Goal: Information Seeking & Learning: Check status

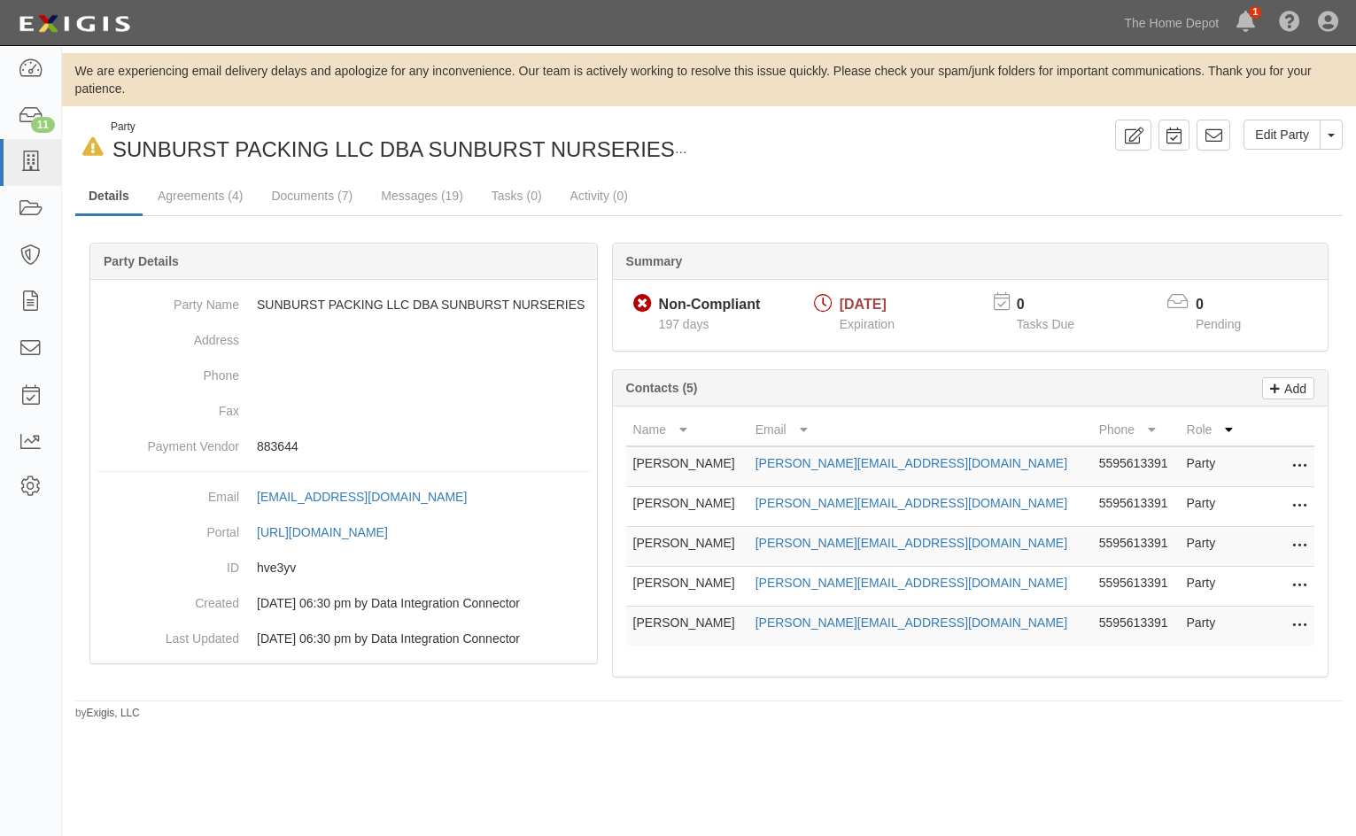
click at [276, 243] on div "Party Details Party Name SUNBURST PACKING LLC DBA SUNBURST NURSERIES Address Ph…" at bounding box center [343, 454] width 508 height 422
click at [282, 195] on link "Documents (7)" at bounding box center [312, 195] width 108 height 35
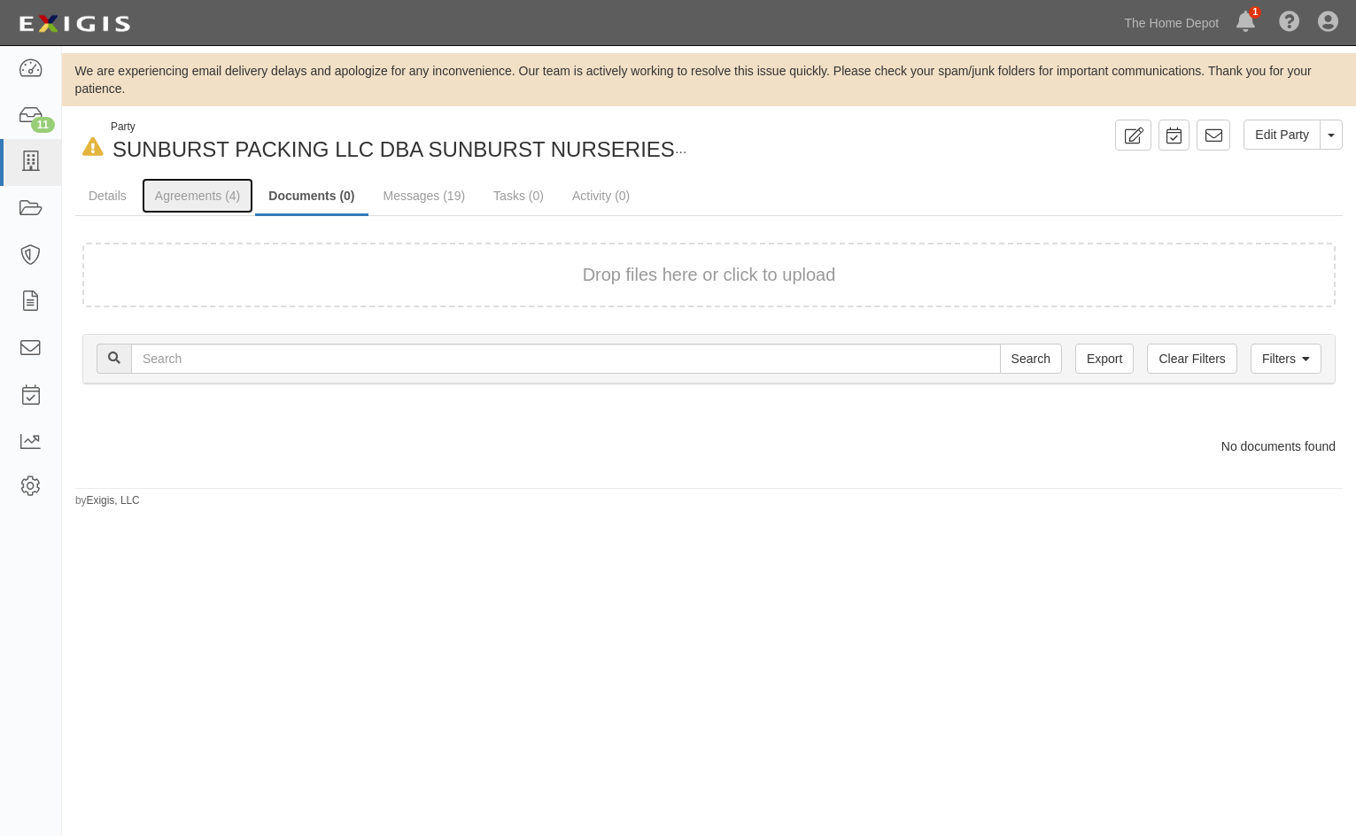
click at [192, 186] on link "Agreements (4)" at bounding box center [198, 195] width 112 height 35
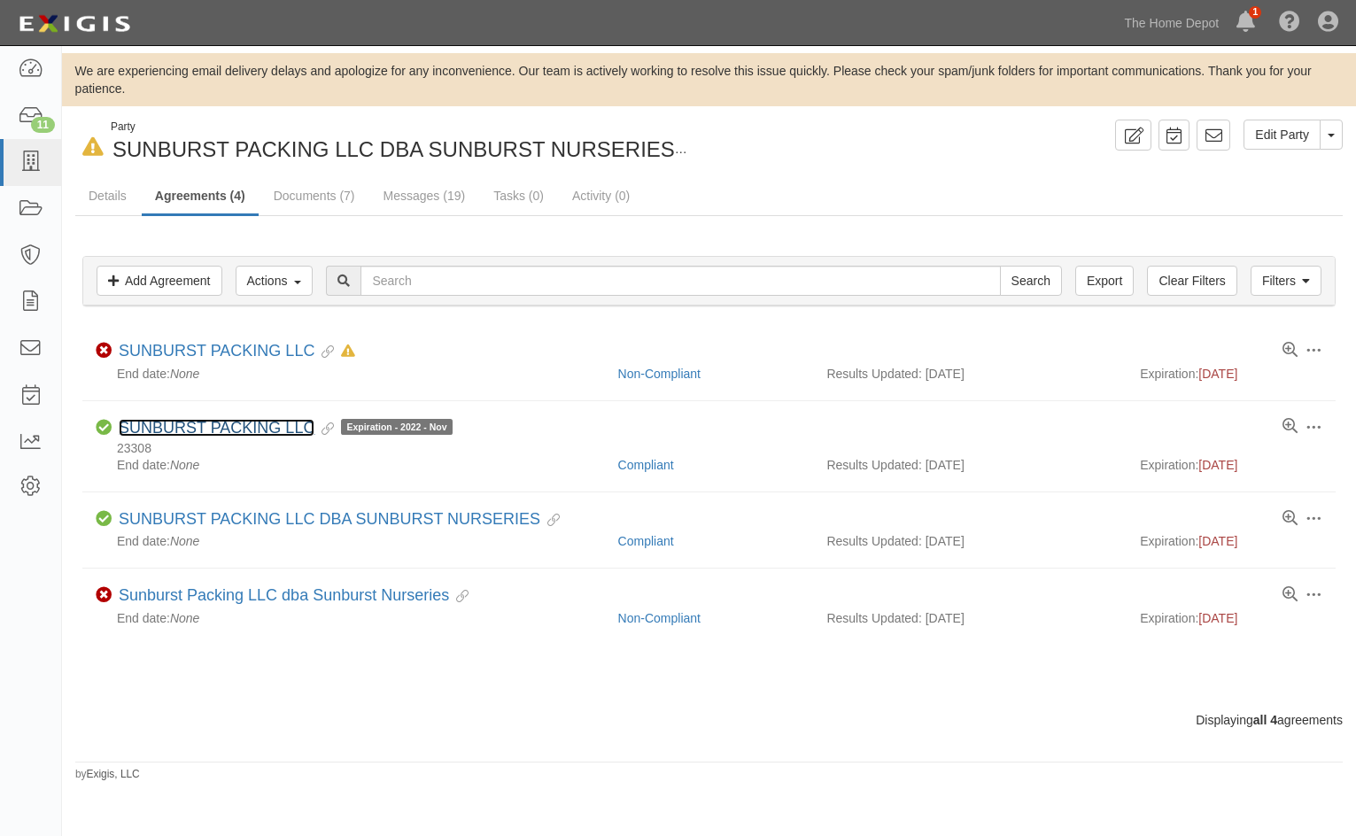
click at [241, 423] on link "SUNBURST PACKING LLC" at bounding box center [217, 428] width 196 height 18
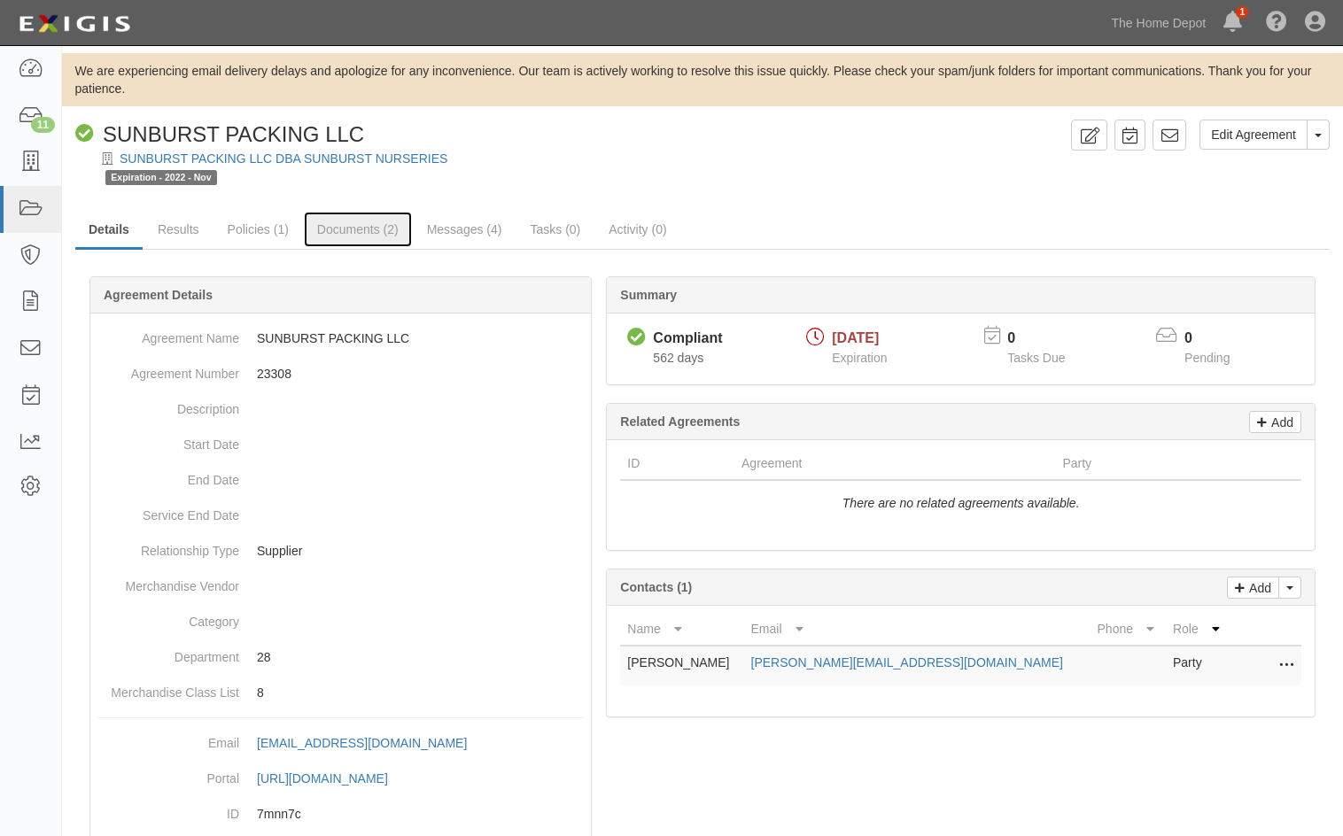
click at [363, 222] on link "Documents (2)" at bounding box center [358, 229] width 108 height 35
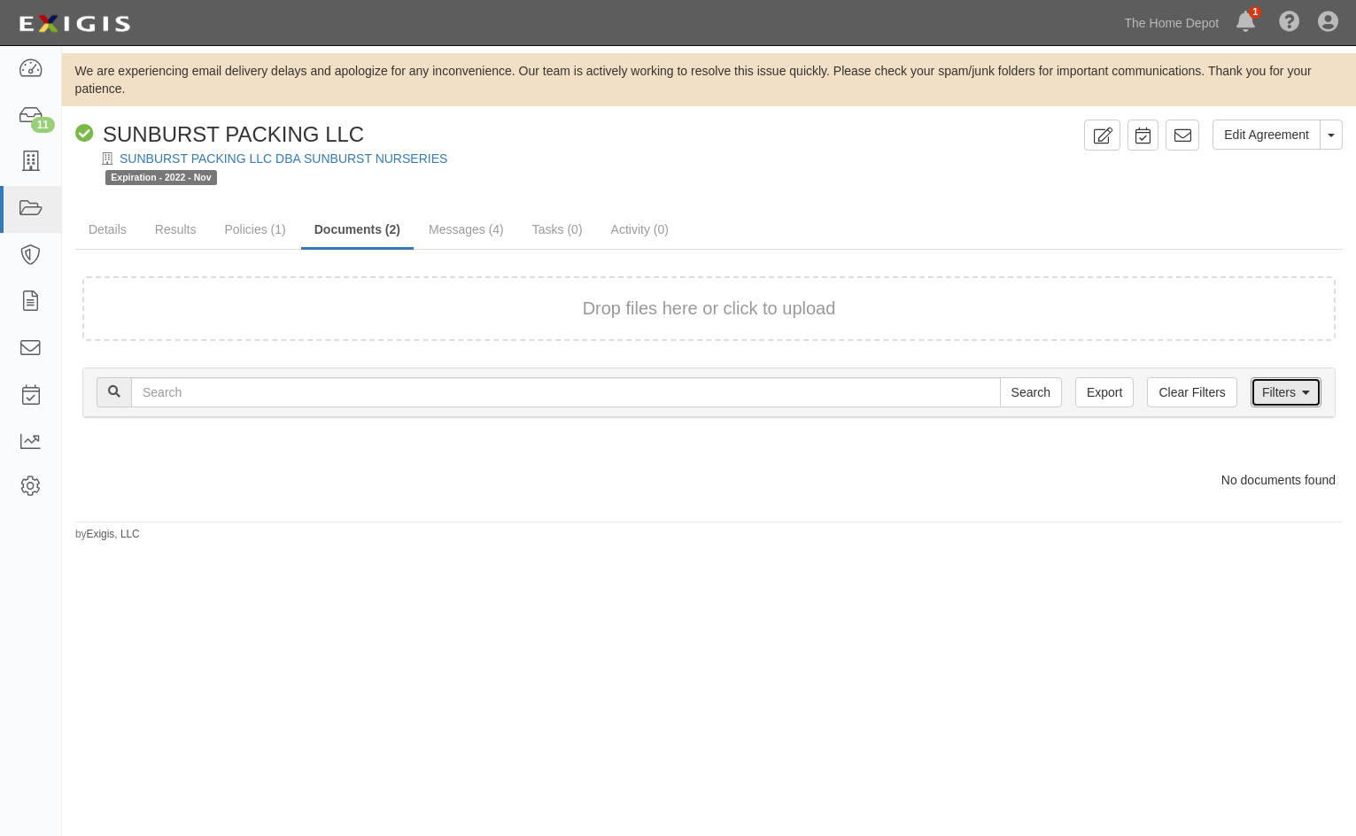
click at [1274, 392] on link "Filters" at bounding box center [1286, 392] width 71 height 30
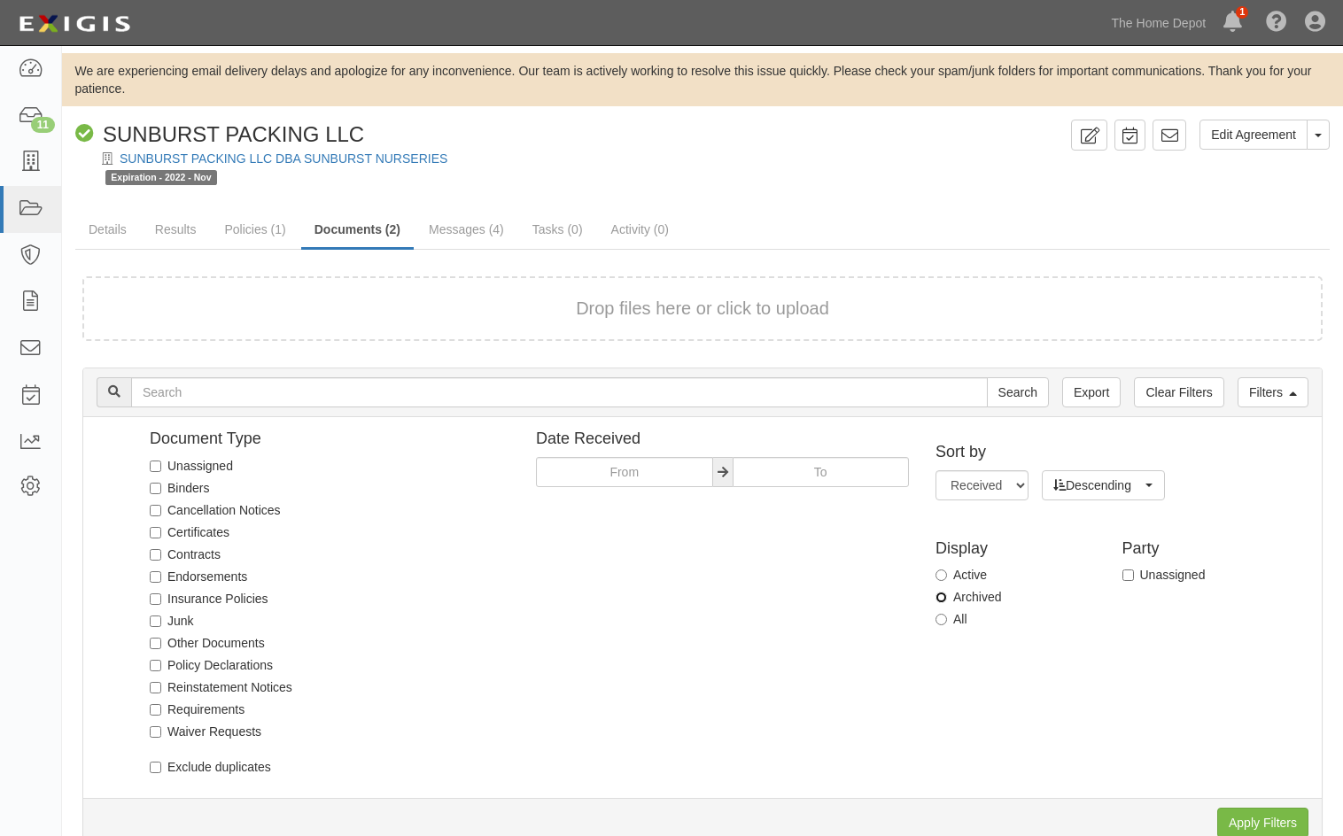
click at [942, 597] on input "Archived" at bounding box center [941, 598] width 12 height 12
radio input "true"
click at [1247, 815] on input "Apply Filters" at bounding box center [1262, 823] width 91 height 30
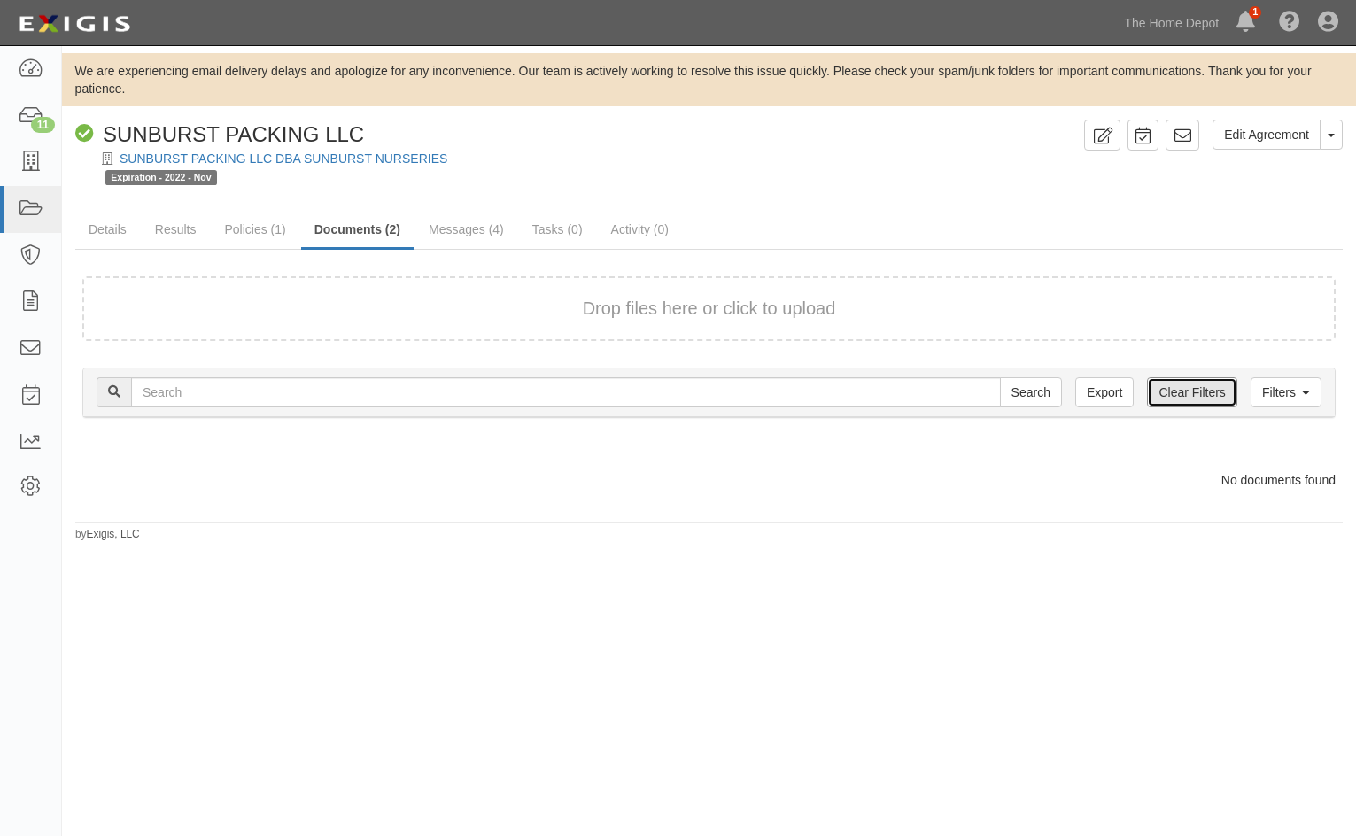
click at [1162, 397] on link "Clear Filters" at bounding box center [1191, 392] width 89 height 30
click at [234, 157] on link "SUNBURST PACKING LLC DBA SUNBURST NURSERIES" at bounding box center [284, 158] width 328 height 14
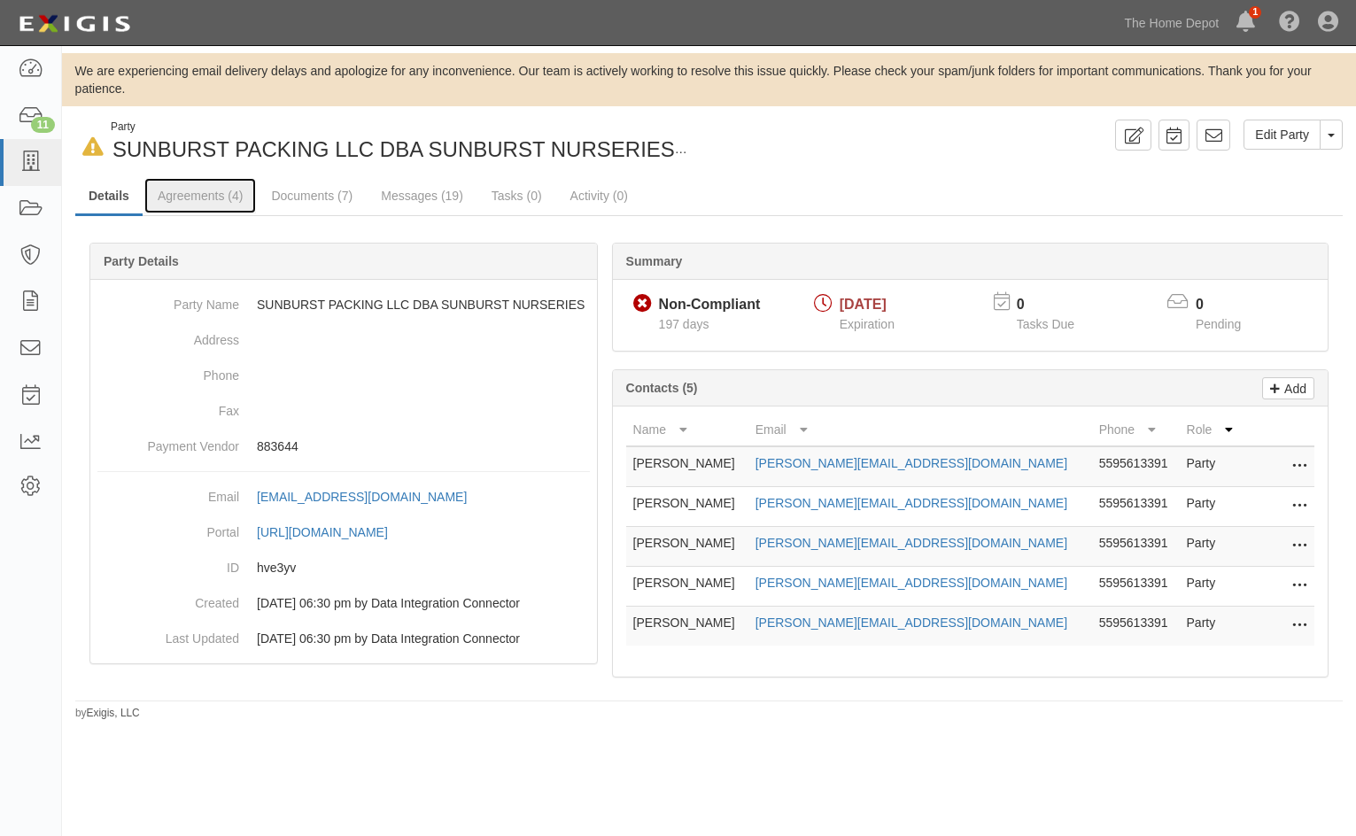
click at [179, 201] on link "Agreements (4)" at bounding box center [200, 195] width 112 height 35
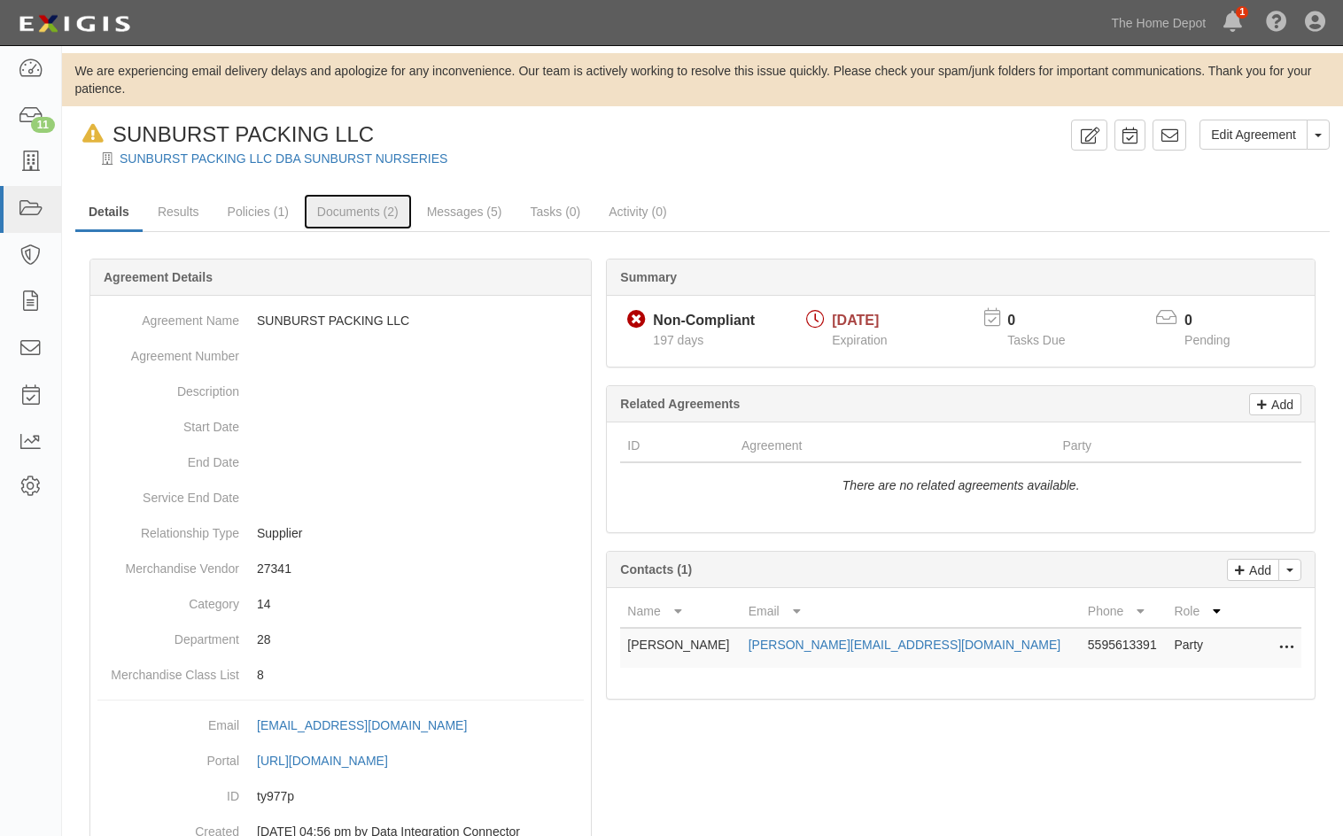
click at [318, 209] on link "Documents (2)" at bounding box center [358, 211] width 108 height 35
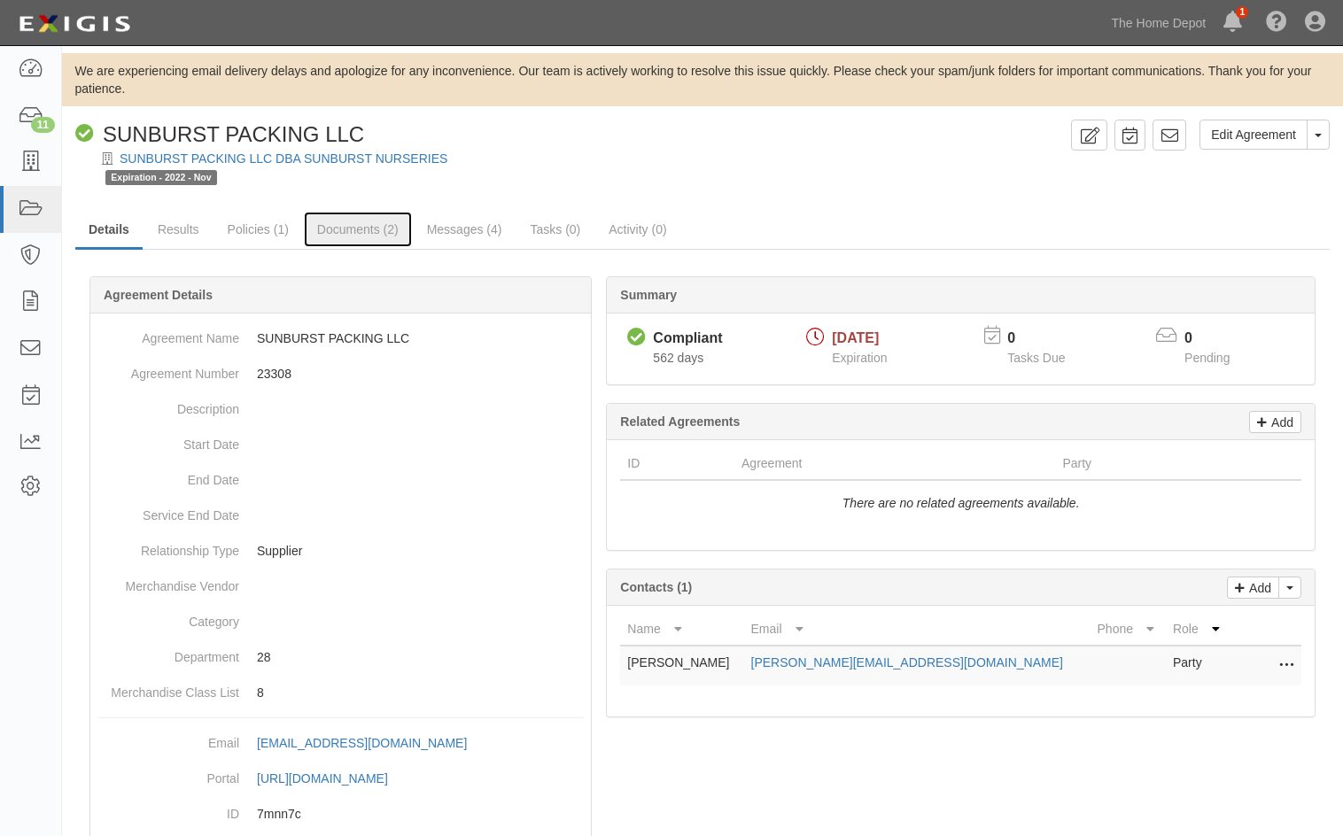
click at [353, 230] on link "Documents (2)" at bounding box center [358, 229] width 108 height 35
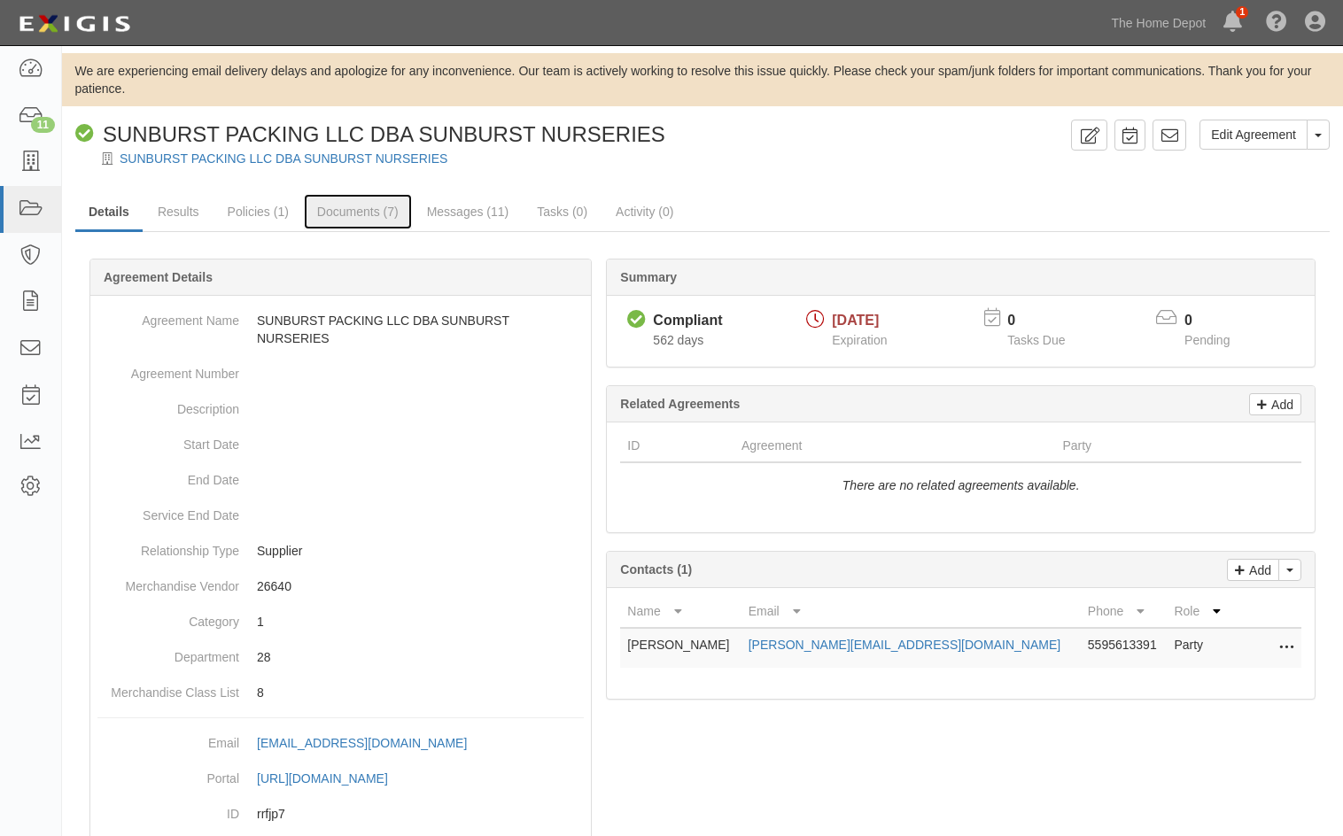
click at [326, 214] on link "Documents (7)" at bounding box center [358, 211] width 108 height 35
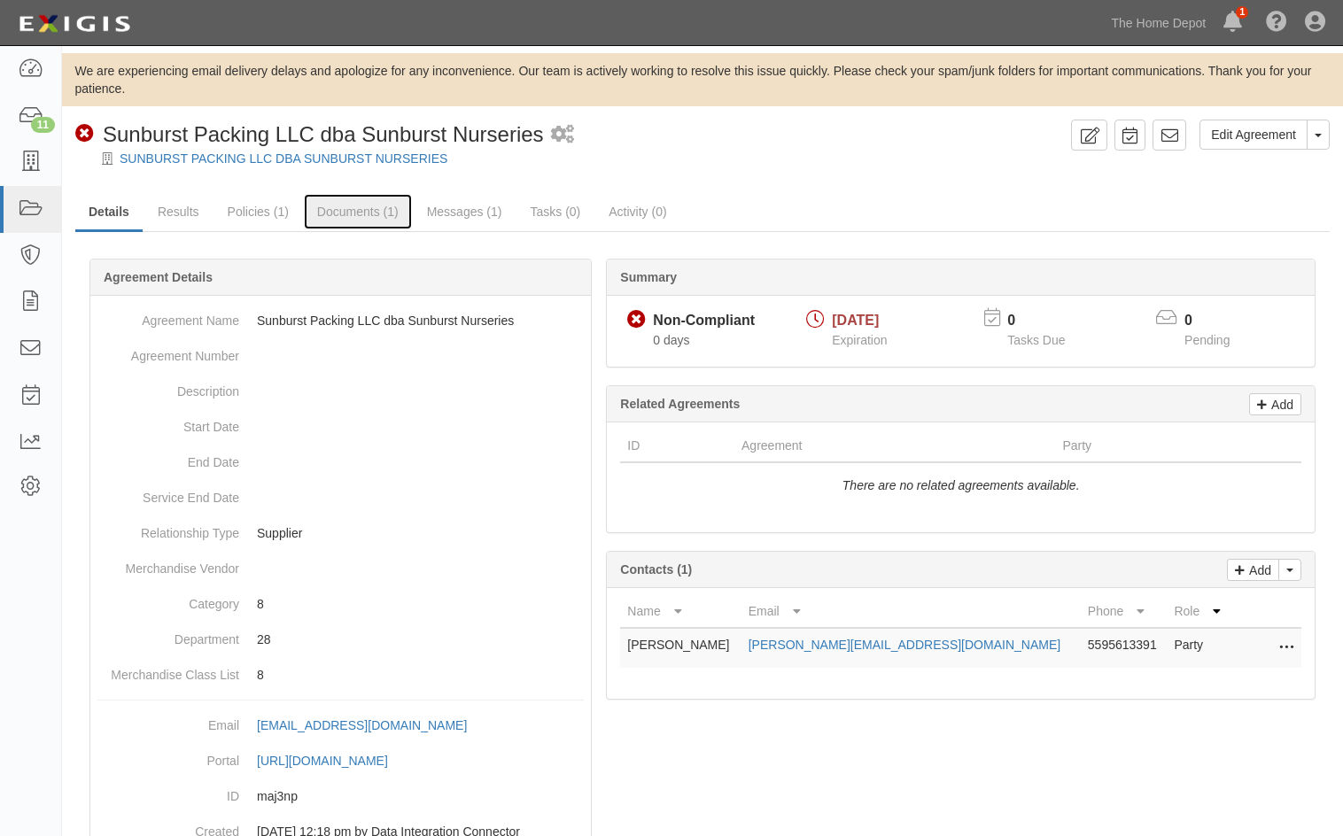
click at [336, 219] on link "Documents (1)" at bounding box center [358, 211] width 108 height 35
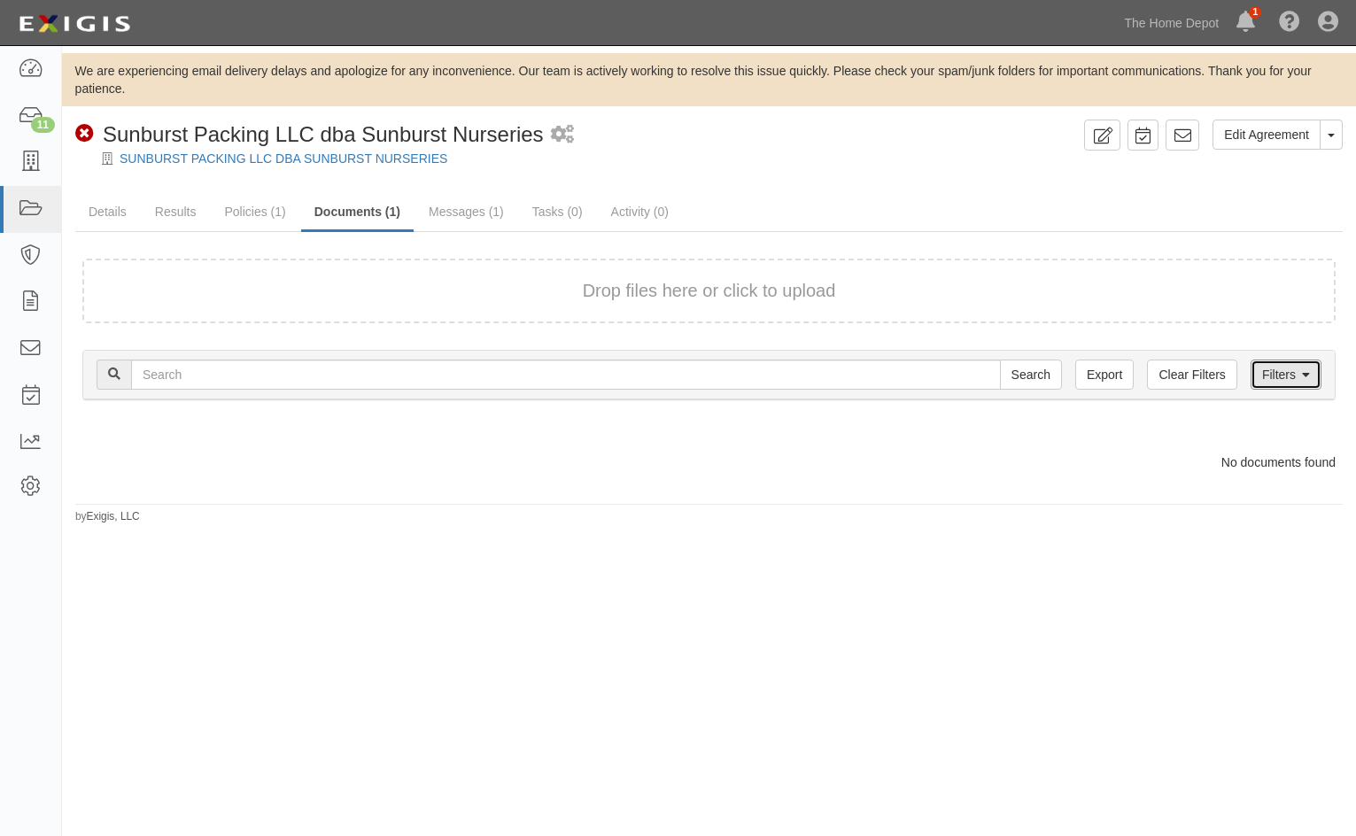
click at [1278, 380] on link "Filters" at bounding box center [1286, 375] width 71 height 30
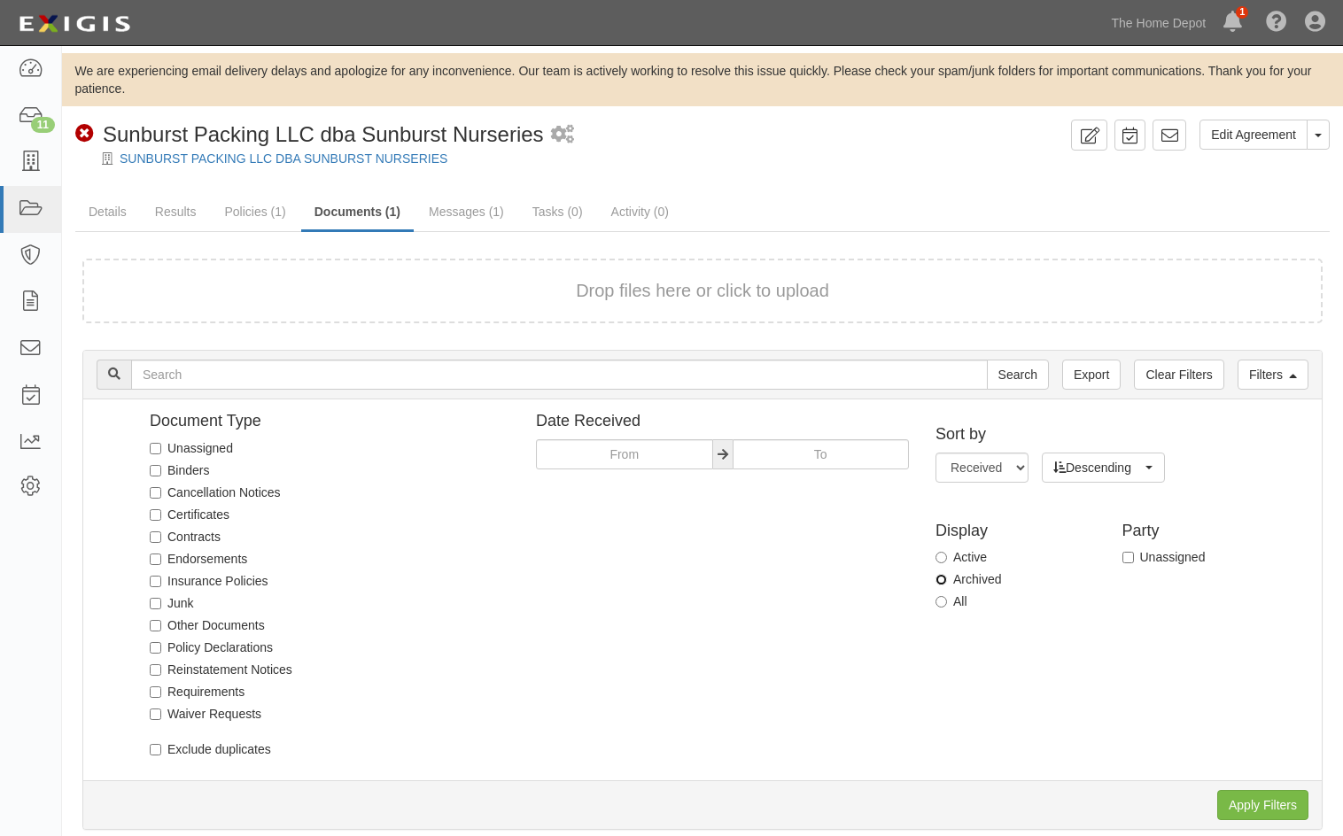
click at [937, 580] on input "Archived" at bounding box center [941, 580] width 12 height 12
radio input "true"
drag, startPoint x: 1256, startPoint y: 803, endPoint x: 1193, endPoint y: 796, distance: 63.3
click at [1254, 798] on input "Apply Filters" at bounding box center [1262, 805] width 91 height 30
